Goal: Check status: Check status

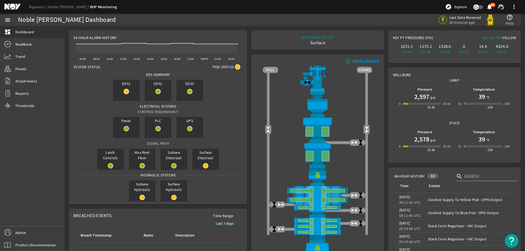
click at [14, 6] on mat-icon at bounding box center [16, 7] width 25 height 7
click at [34, 45] on link "Readback" at bounding box center [32, 44] width 64 height 12
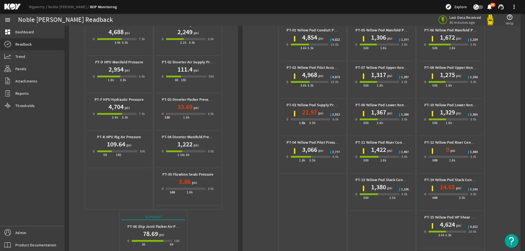
scroll to position [109, 0]
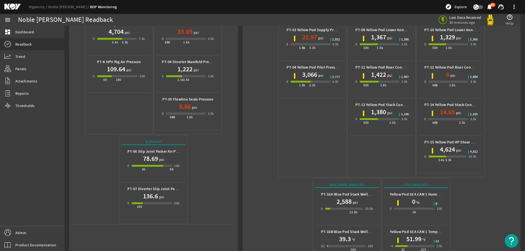
click at [390, 108] on div "1,380 psi" at bounding box center [381, 112] width 52 height 9
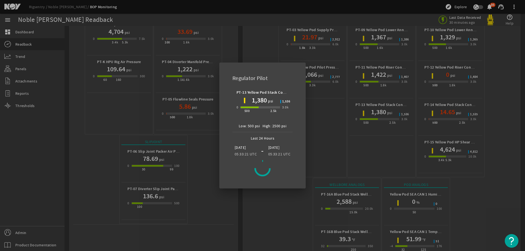
click at [319, 143] on div at bounding box center [262, 125] width 525 height 251
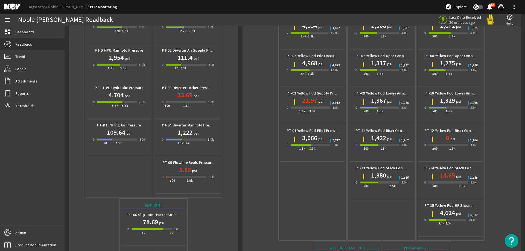
scroll to position [0, 0]
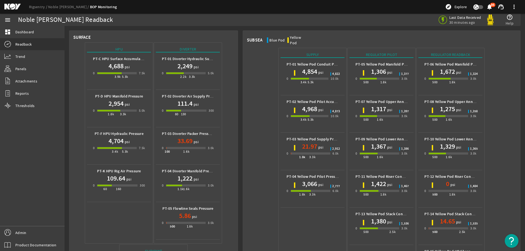
click at [310, 76] on div "0 3.4k 5.3k 10.0k" at bounding box center [312, 81] width 52 height 10
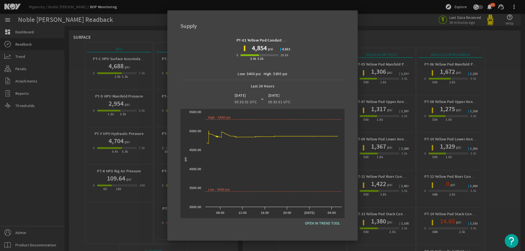
click at [491, 101] on div at bounding box center [262, 125] width 525 height 251
